Goal: Ask a question

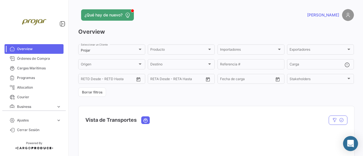
click at [352, 145] on icon "Abrir Intercom Messenger" at bounding box center [350, 143] width 7 height 7
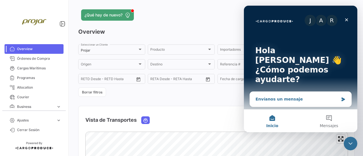
click at [282, 92] on div "Envíanos un mensaje" at bounding box center [301, 99] width 102 height 15
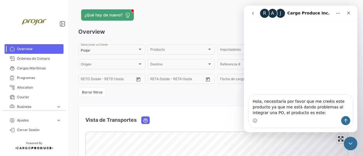
type textarea "Hola, necesitaría por favor que me creéis este producto ya que me está dando pr…"
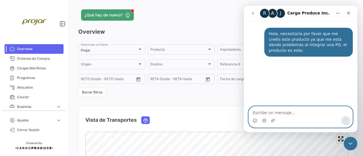
paste textarea "{ "name": "COCOPEAT HP PREMIUM NW EP 30X30X45 BW800", "productName": "HYDROPONI…"
type textarea "{ "name": "COCOPEAT HP PREMIUM NW EP 30X30X45 BW800", "productName": "HYDROPONI…"
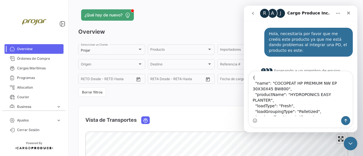
scroll to position [7, 0]
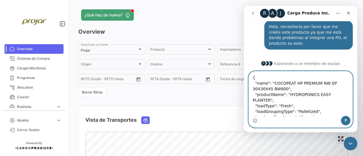
click at [346, 119] on icon "Enviar un mensaje…" at bounding box center [345, 121] width 5 height 5
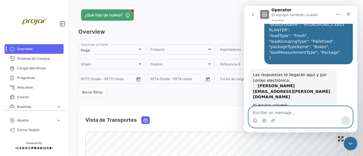
scroll to position [67, 0]
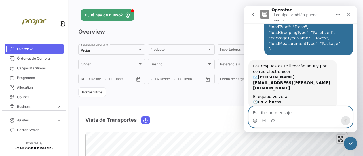
click at [277, 110] on textarea "Escribe un mensaje..." at bounding box center [301, 112] width 104 height 10
type textarea "g"
paste textarea "25AEC1859"
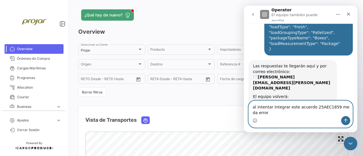
scroll to position [72, 0]
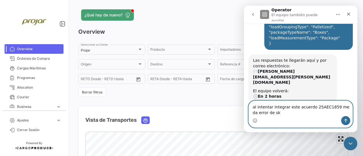
type textarea "al intentar integrar este acuerdo 25AEC1859 me da error de sku"
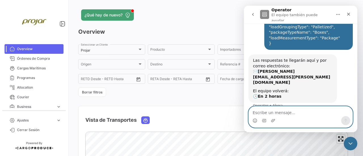
scroll to position [89, 0]
